Goal: Task Accomplishment & Management: Manage account settings

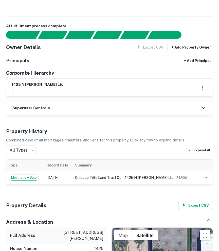
scroll to position [49, 0]
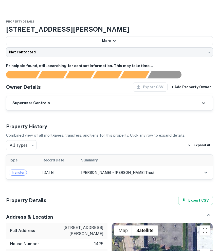
click at [69, 101] on div "Superuser Controls" at bounding box center [109, 103] width 206 height 14
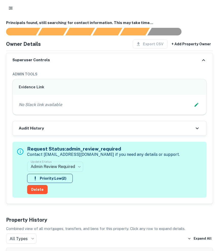
scroll to position [55, 0]
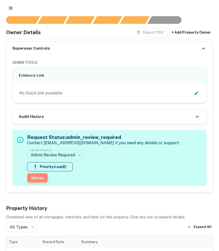
click at [36, 177] on button "Delete" at bounding box center [37, 178] width 21 height 9
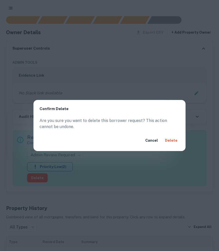
click at [172, 136] on div "Cancel Delete" at bounding box center [109, 140] width 152 height 21
click at [171, 139] on button "Delete" at bounding box center [171, 140] width 16 height 9
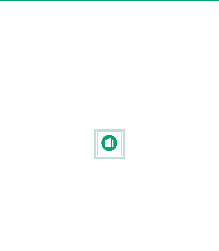
scroll to position [18, 0]
